Goal: Navigation & Orientation: Find specific page/section

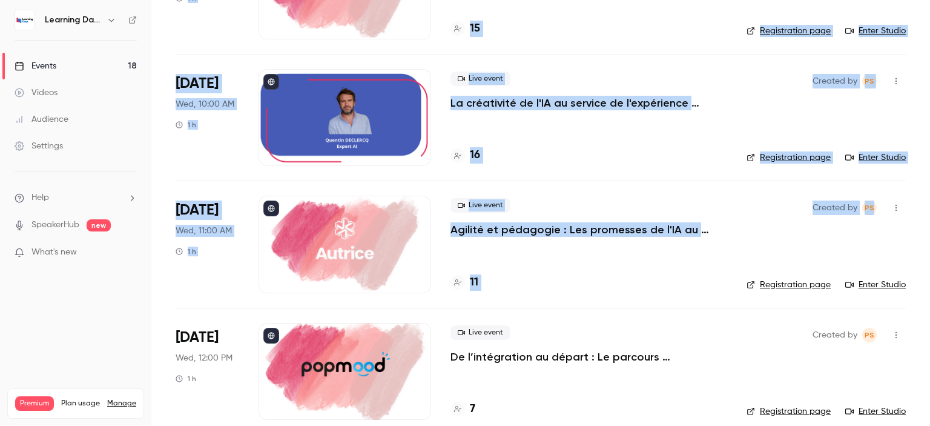
scroll to position [799, 0]
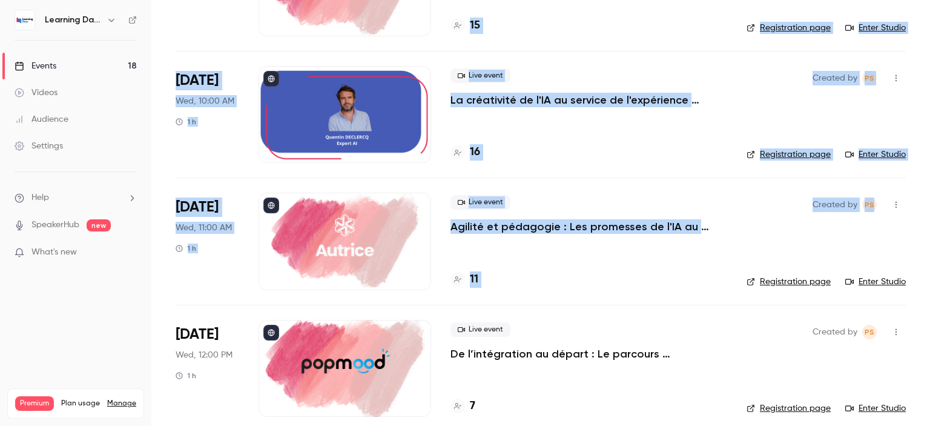
drag, startPoint x: 930, startPoint y: 68, endPoint x: 930, endPoint y: 204, distance: 136.3
click at [930, 204] on main "Search for videos or events New video Schedule Events Upcoming Past Recurring R…" at bounding box center [540, 213] width 779 height 426
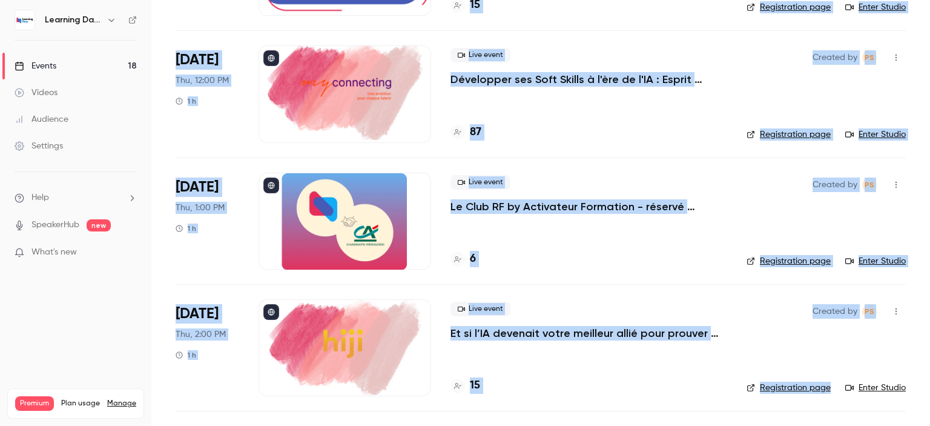
scroll to position [1836, 0]
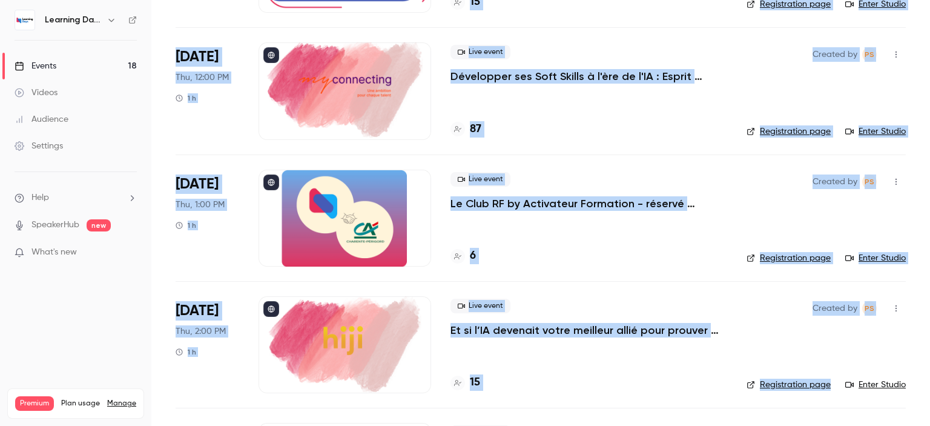
drag, startPoint x: 930, startPoint y: 305, endPoint x: 930, endPoint y: 377, distance: 72.7
click at [930, 377] on main "Search for videos or events New video Schedule Events Upcoming Past Recurring R…" at bounding box center [540, 213] width 779 height 426
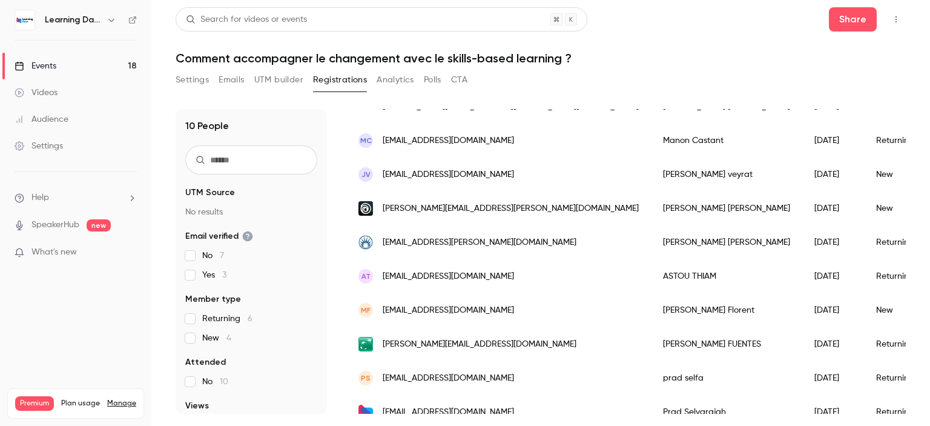
scroll to position [159, 0]
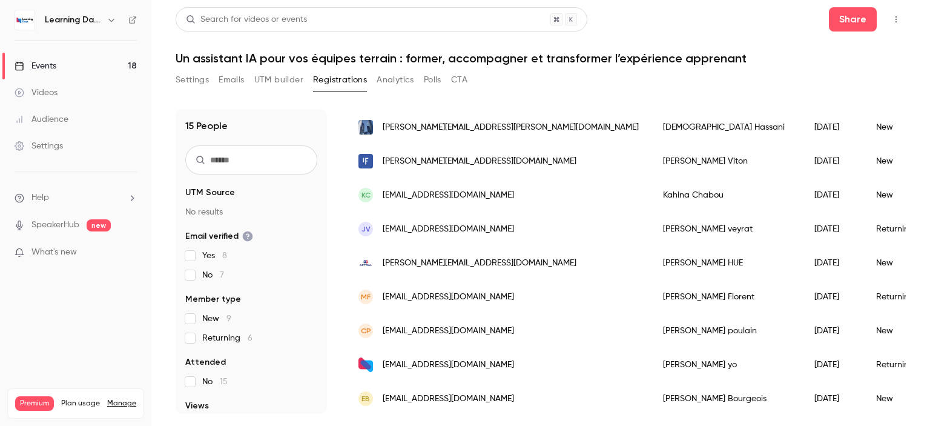
scroll to position [292, 0]
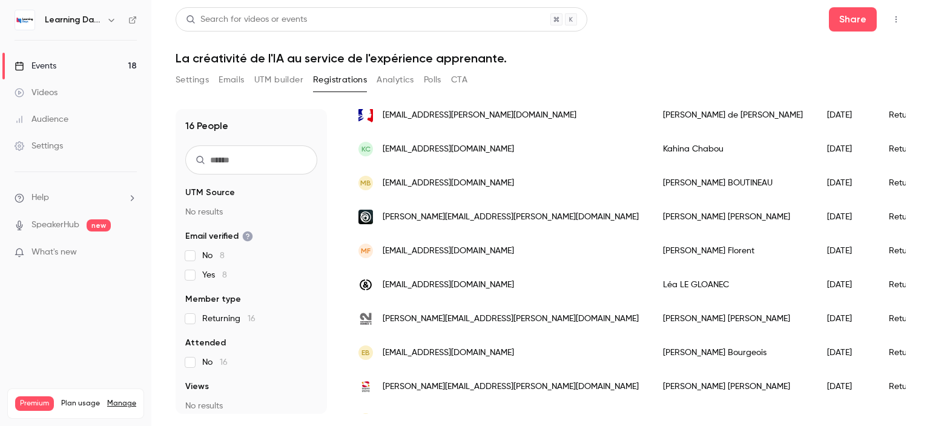
scroll to position [362, 0]
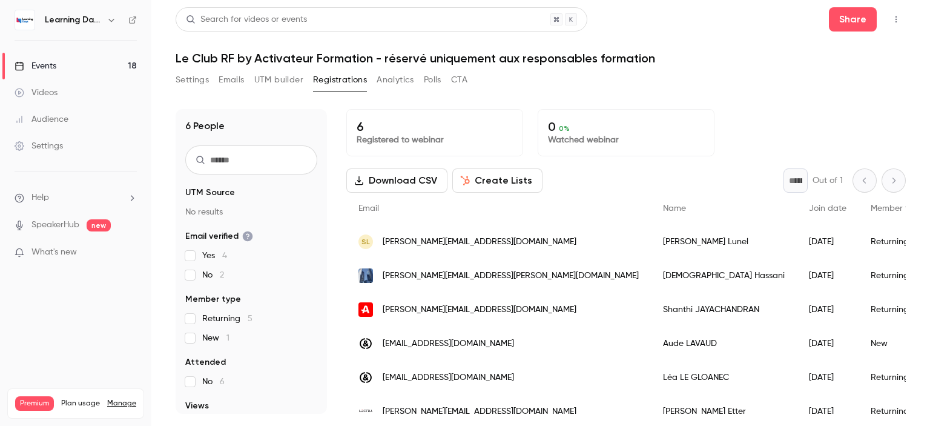
scroll to position [23, 0]
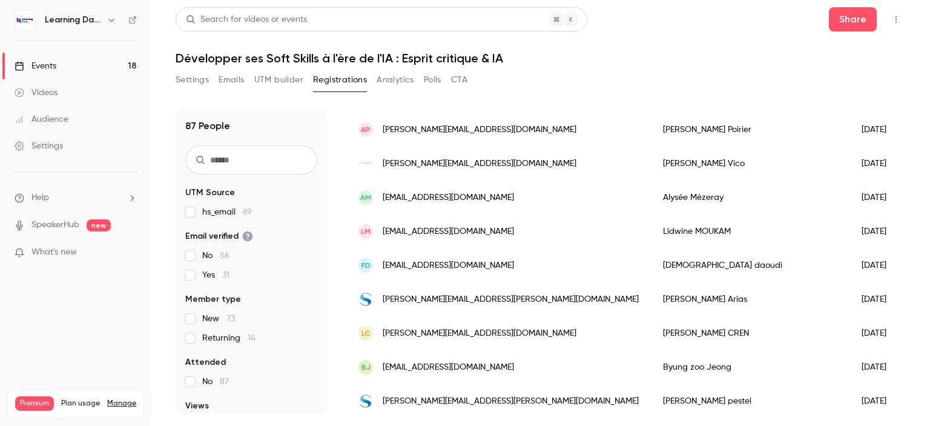
scroll to position [1515, 0]
